Goal: Ask a question: Seek information or help from site administrators or community

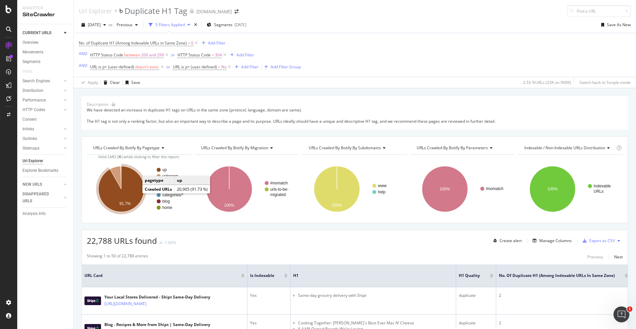
click at [131, 195] on icon "A chart." at bounding box center [121, 189] width 46 height 46
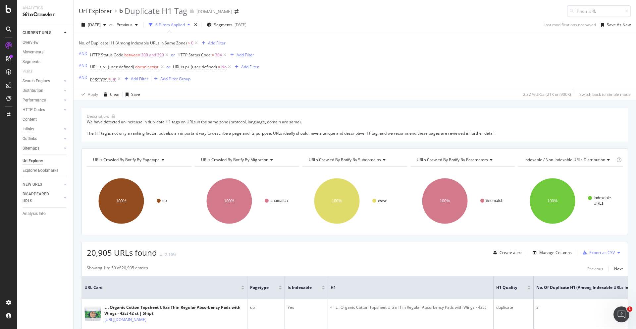
click at [107, 10] on div "Url Explorer" at bounding box center [95, 10] width 33 height 7
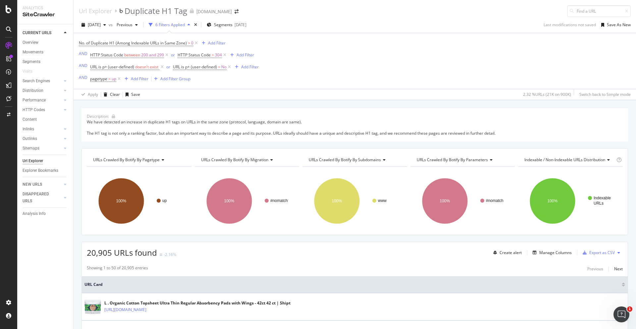
scroll to position [176, 0]
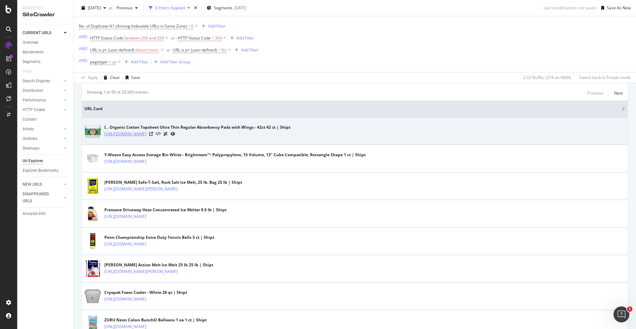
click at [146, 132] on link "[URL][DOMAIN_NAME]" at bounding box center [125, 134] width 42 height 7
click at [153, 134] on icon at bounding box center [151, 134] width 4 height 4
drag, startPoint x: 106, startPoint y: 140, endPoint x: 105, endPoint y: 133, distance: 7.0
click at [105, 133] on td "L . Organic Cotton Topsheet Ultra Thin Regular Absorbency Pads with Wings - 42c…" at bounding box center [355, 131] width 546 height 28
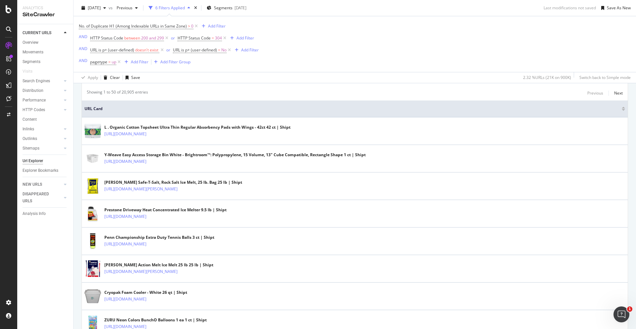
copy link "[URL][DOMAIN_NAME]"
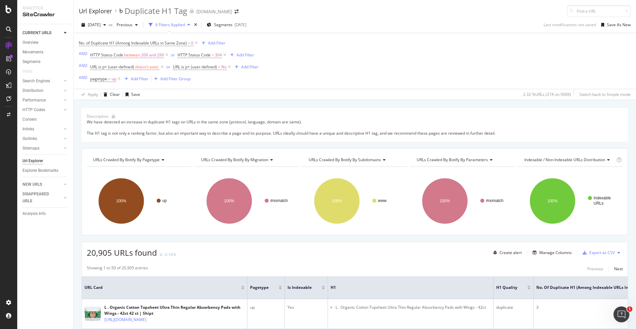
click at [106, 9] on div "Url Explorer" at bounding box center [95, 10] width 33 height 7
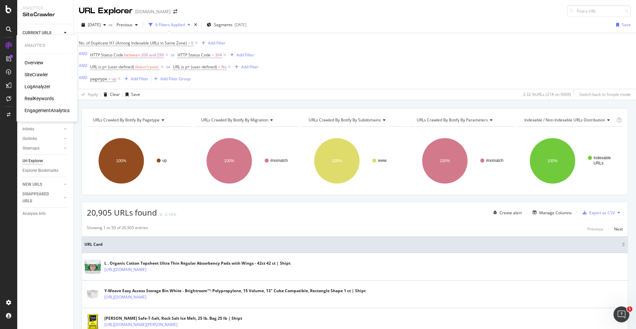
click at [36, 72] on div "SiteCrawler" at bounding box center [37, 74] width 24 height 7
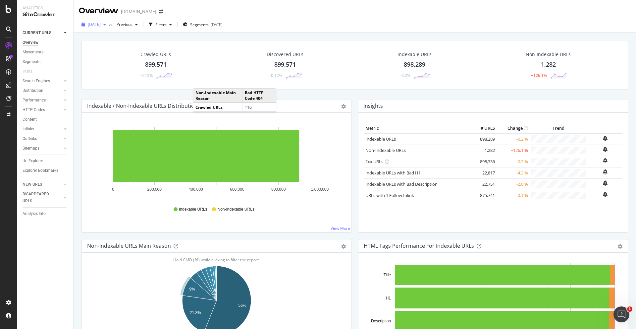
click at [109, 25] on div "button" at bounding box center [105, 25] width 8 height 4
click at [328, 32] on div "2025 Aug. 11th vs Previous Filters Segments 2025-07-22" at bounding box center [355, 25] width 563 height 16
click at [167, 23] on div "Filters" at bounding box center [160, 25] width 11 height 6
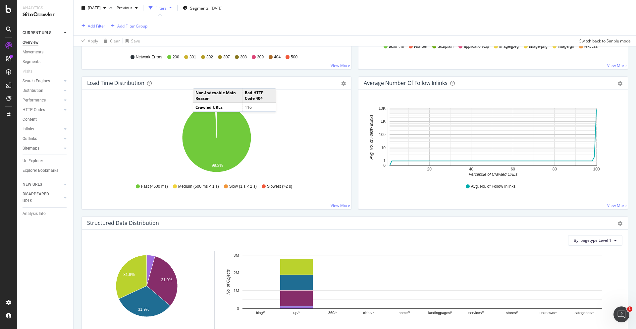
scroll to position [663, 0]
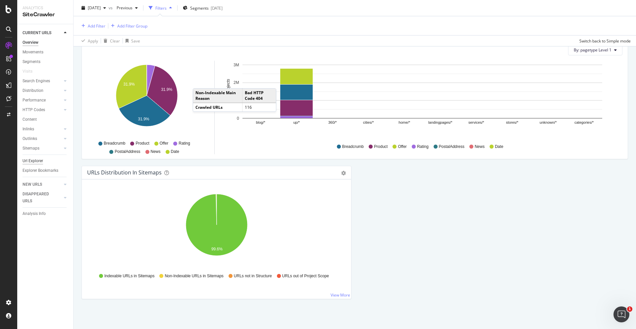
click at [34, 163] on div "Url Explorer" at bounding box center [33, 160] width 21 height 7
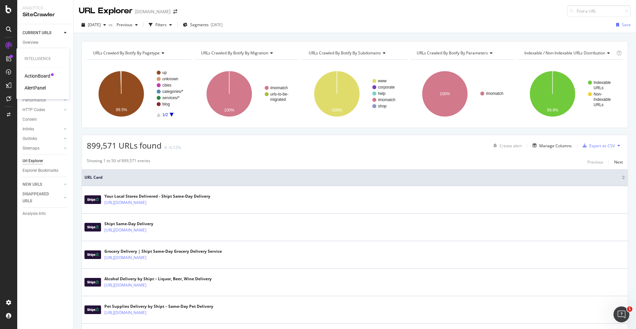
click at [40, 76] on div "ActionBoard" at bounding box center [38, 76] width 26 height 7
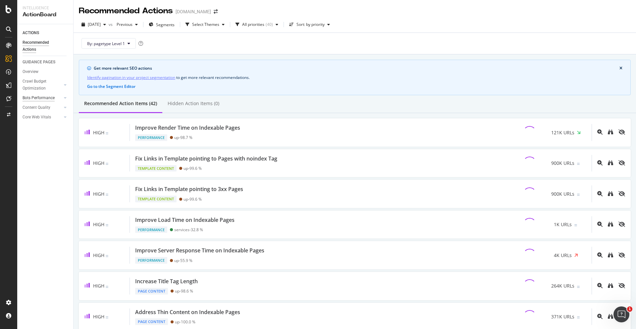
click at [43, 98] on div "Bots Performance" at bounding box center [39, 97] width 32 height 7
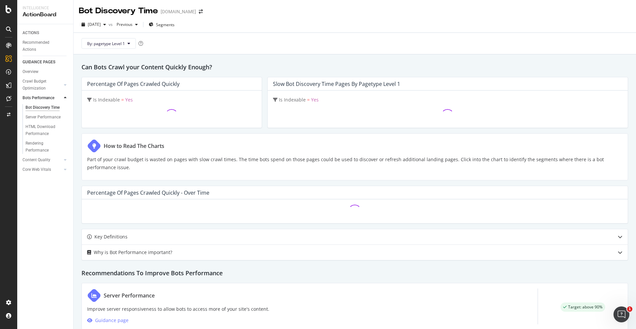
click at [44, 107] on div "Bot Discovery Time" at bounding box center [43, 107] width 34 height 7
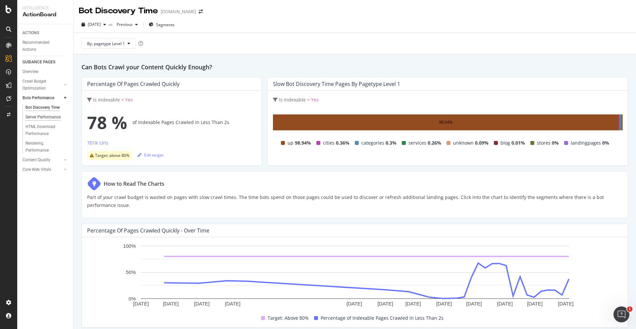
click at [44, 118] on div "Server Performance" at bounding box center [43, 117] width 35 height 7
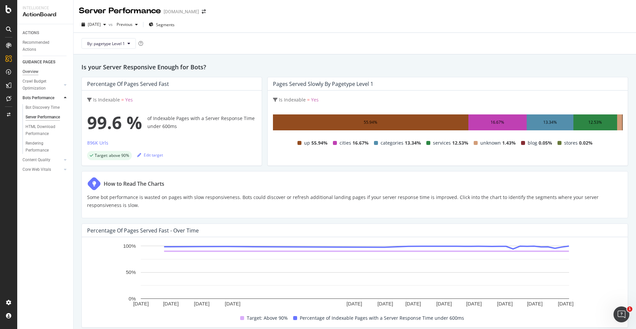
click at [37, 73] on div "Overview" at bounding box center [31, 71] width 16 height 7
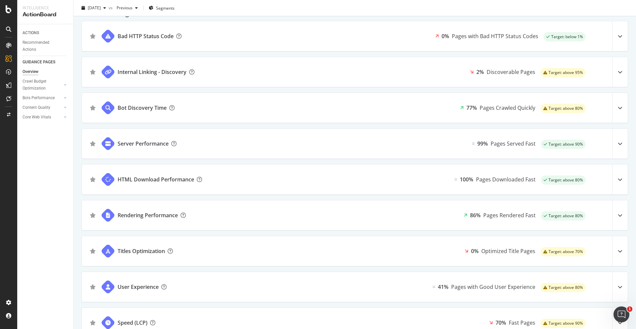
scroll to position [120, 0]
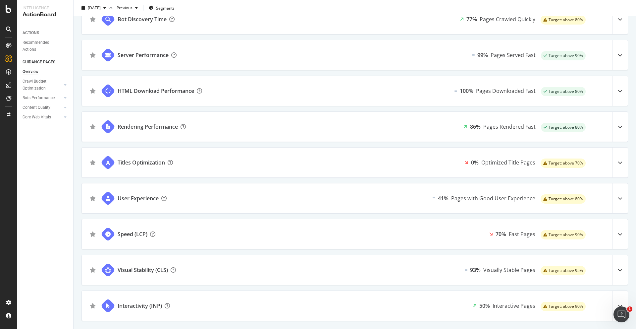
click at [621, 234] on icon at bounding box center [620, 234] width 5 height 5
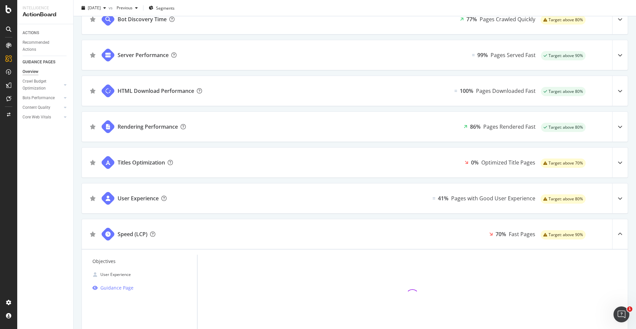
click at [621, 234] on icon at bounding box center [620, 234] width 5 height 5
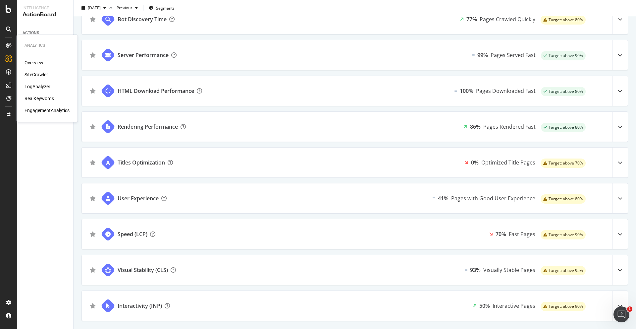
click at [43, 62] on div "Overview" at bounding box center [34, 62] width 19 height 7
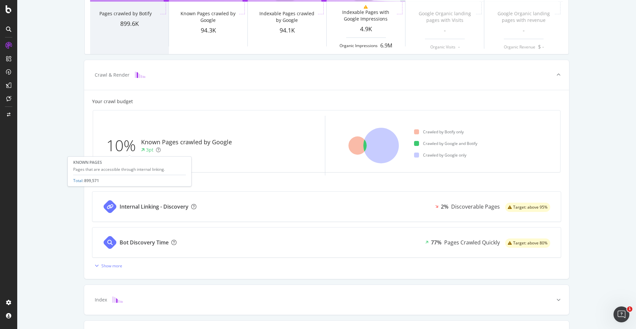
scroll to position [150, 0]
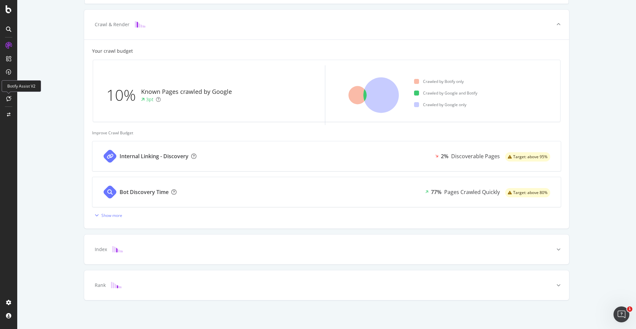
click at [10, 94] on div at bounding box center [8, 98] width 11 height 11
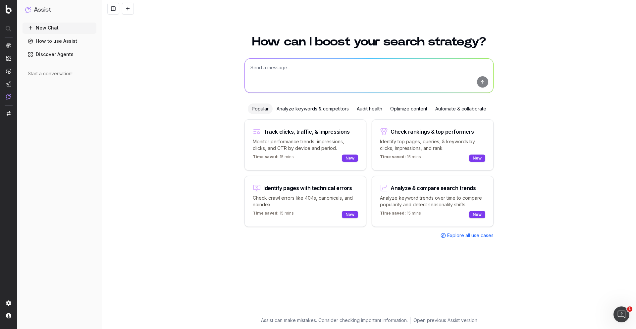
click at [301, 63] on textarea at bounding box center [369, 76] width 249 height 34
type textarea "I want to create a dashboard thats shows what kind of bots crawled our site"
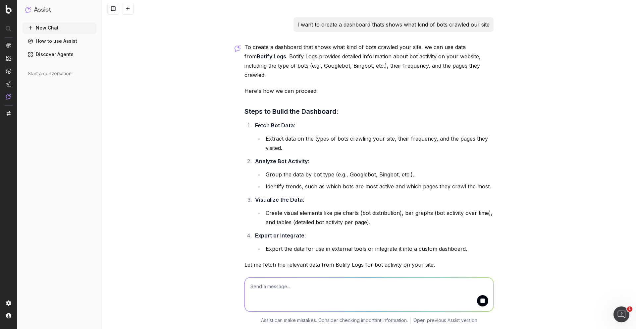
scroll to position [4, 0]
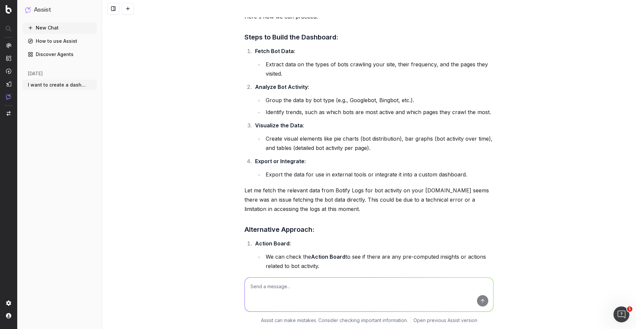
scroll to position [159, 0]
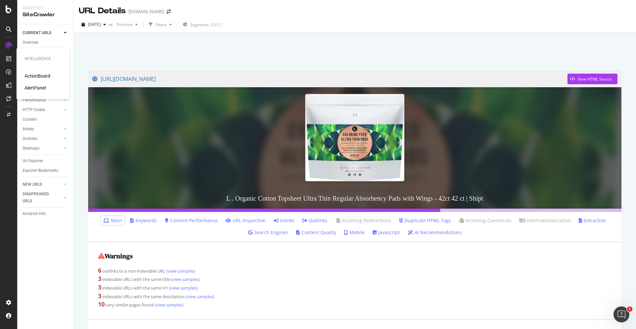
click at [37, 77] on div "ActionBoard" at bounding box center [38, 76] width 26 height 7
